Goal: Task Accomplishment & Management: Complete application form

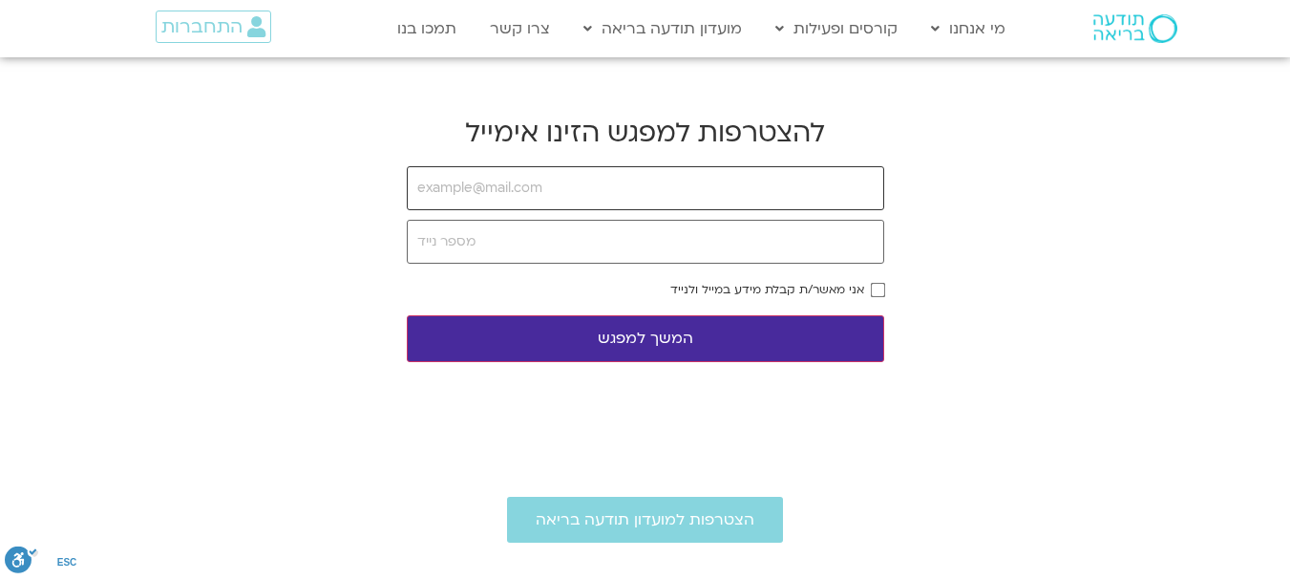
click at [591, 191] on input "email" at bounding box center [645, 188] width 477 height 44
click at [461, 185] on input "[DOMAIN_NAME]" at bounding box center [645, 188] width 477 height 44
click at [627, 190] on input "anat-b\\[DOMAIN_NAME]" at bounding box center [645, 188] width 477 height 44
click at [602, 203] on input "anat-b\\[DOMAIN_NAME]." at bounding box center [645, 188] width 477 height 44
click at [522, 187] on input "anat-b@openrg." at bounding box center [645, 188] width 477 height 44
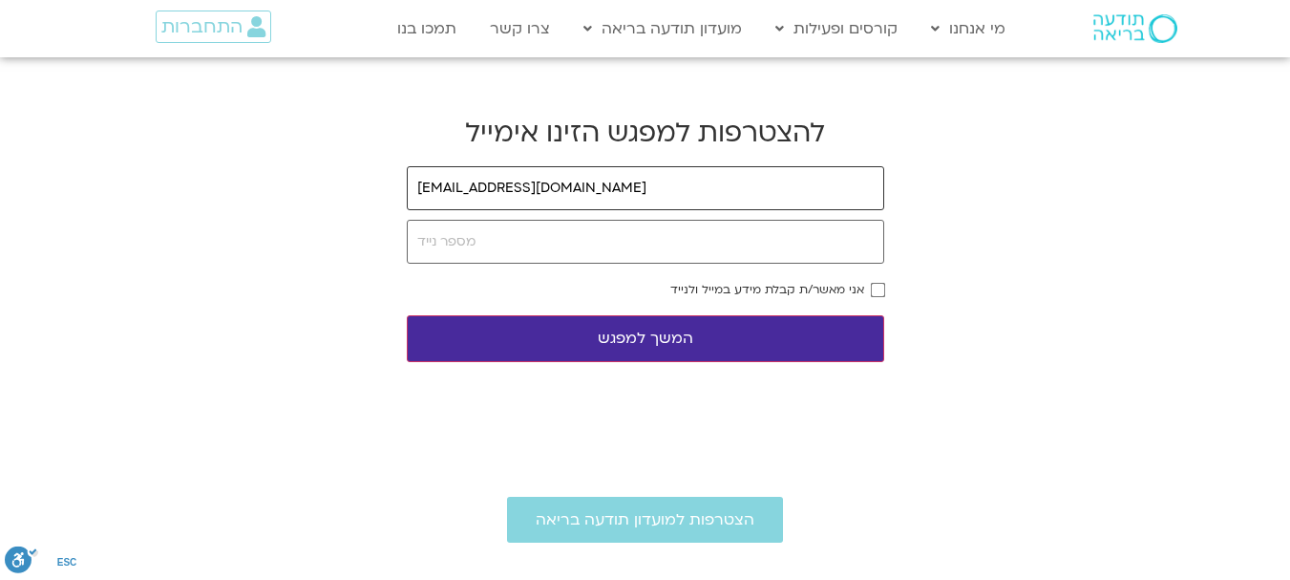
type input "[EMAIL_ADDRESS][DOMAIN_NAME]"
click at [638, 256] on input "tel" at bounding box center [645, 242] width 477 height 44
type input "03528615363"
click at [786, 334] on button "המשך למפגש" at bounding box center [645, 338] width 477 height 47
